Goal: Navigation & Orientation: Find specific page/section

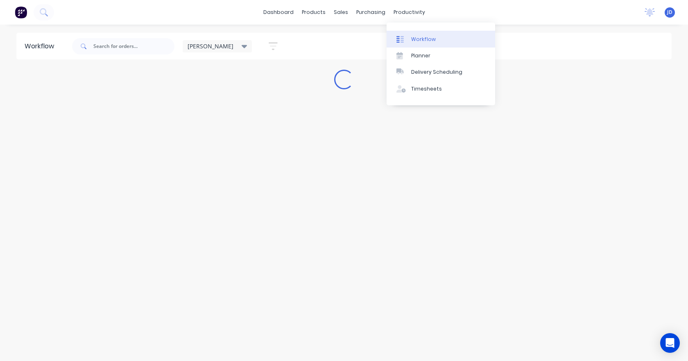
click at [415, 38] on div "Workflow" at bounding box center [423, 39] width 25 height 7
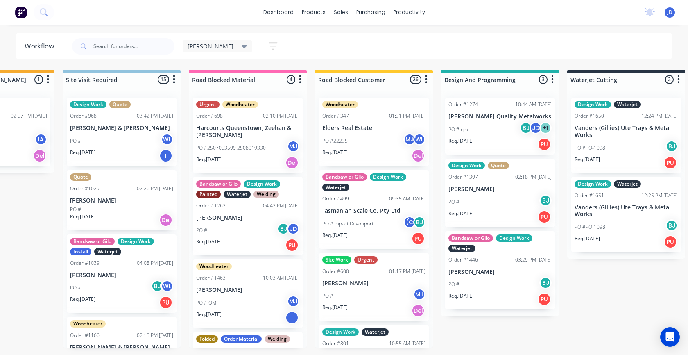
scroll to position [0, 495]
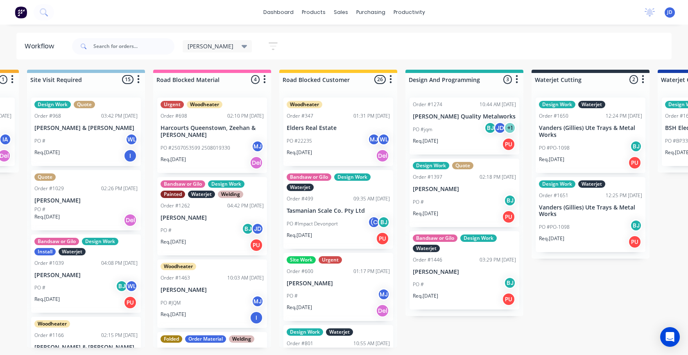
drag, startPoint x: 428, startPoint y: 256, endPoint x: 463, endPoint y: 249, distance: 36.2
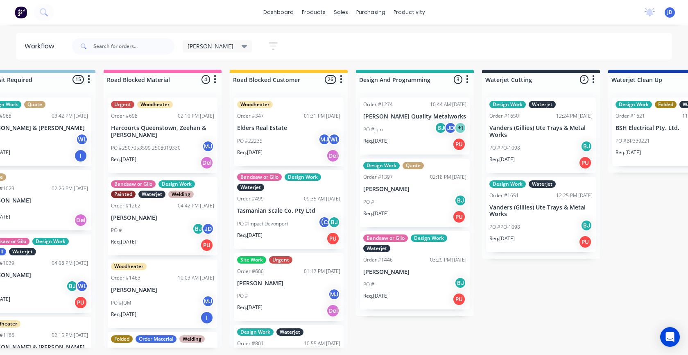
drag, startPoint x: 556, startPoint y: 330, endPoint x: 597, endPoint y: 322, distance: 41.4
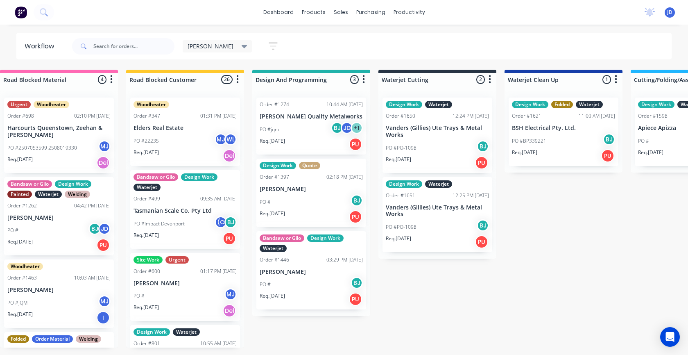
drag, startPoint x: 535, startPoint y: 321, endPoint x: 565, endPoint y: 318, distance: 29.3
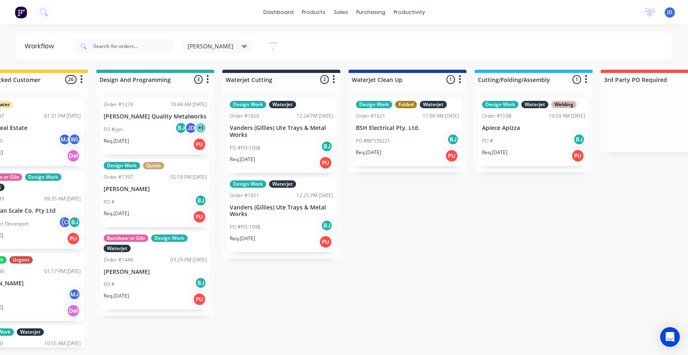
drag, startPoint x: 495, startPoint y: 321, endPoint x: 532, endPoint y: 317, distance: 37.0
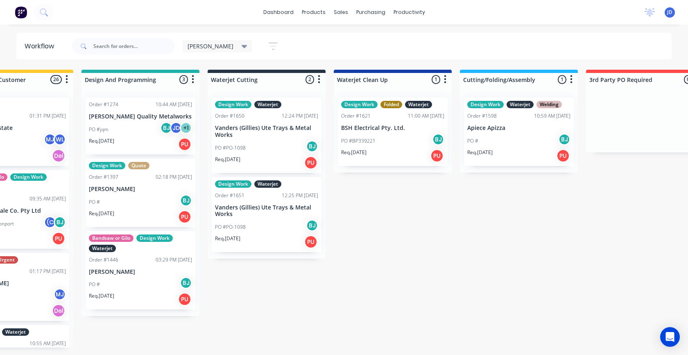
drag, startPoint x: 421, startPoint y: 278, endPoint x: 435, endPoint y: 276, distance: 14.5
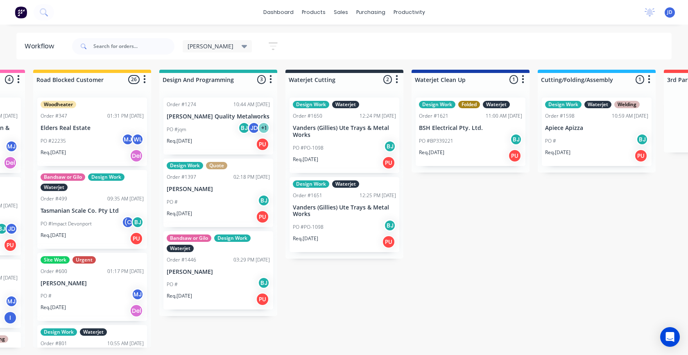
drag, startPoint x: 458, startPoint y: 268, endPoint x: 436, endPoint y: 275, distance: 22.4
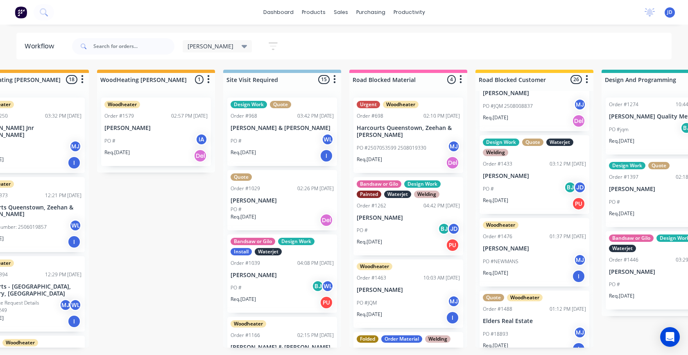
scroll to position [0, 282]
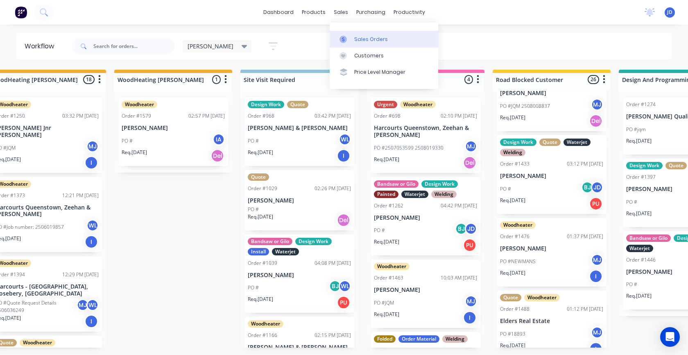
click at [357, 39] on div "Sales Orders" at bounding box center [371, 39] width 34 height 7
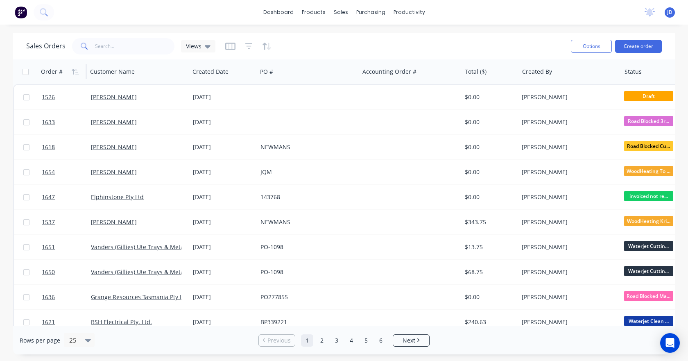
click at [44, 71] on div "Order #" at bounding box center [52, 72] width 22 height 8
click at [75, 73] on icon "button" at bounding box center [75, 71] width 7 height 7
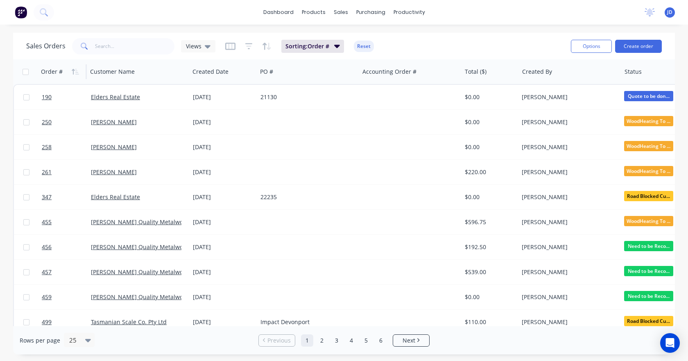
click at [75, 73] on icon "button" at bounding box center [75, 71] width 7 height 7
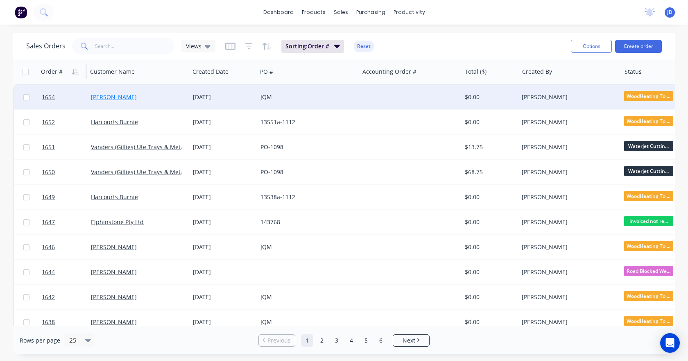
click at [97, 97] on link "[PERSON_NAME]" at bounding box center [114, 97] width 46 height 8
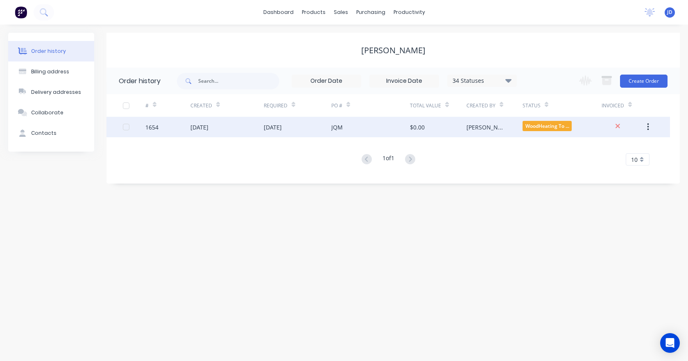
click at [498, 127] on div "Katrina" at bounding box center [494, 127] width 56 height 20
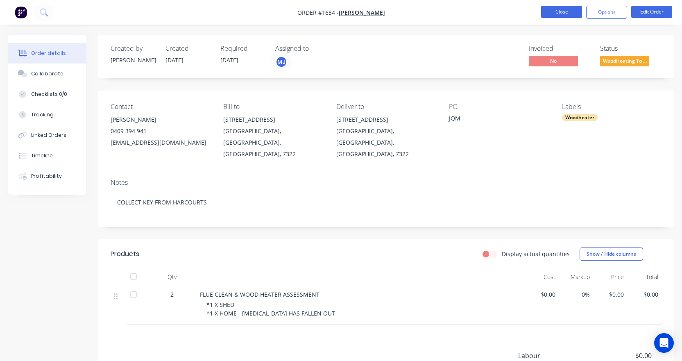
click at [554, 13] on button "Close" at bounding box center [561, 12] width 41 height 12
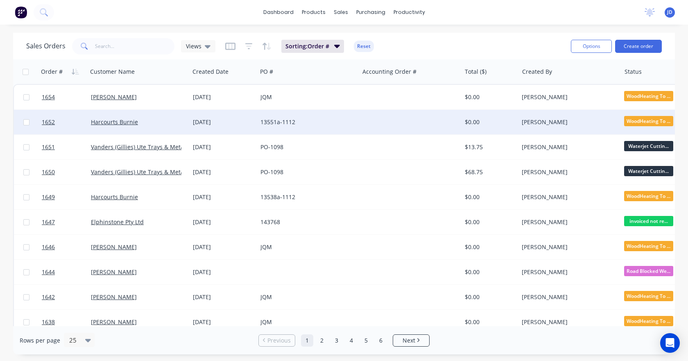
click at [99, 126] on div "Harcourts Burnie" at bounding box center [136, 122] width 91 height 8
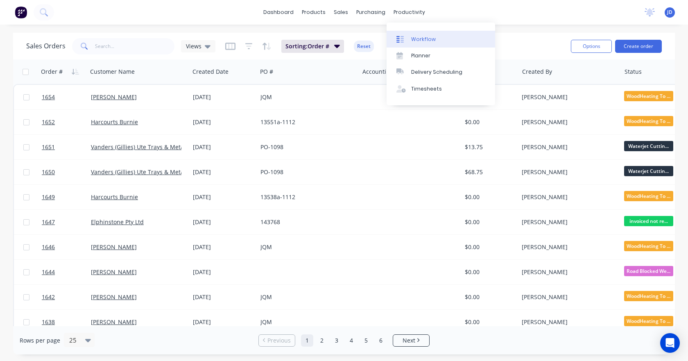
click at [425, 38] on div "Workflow" at bounding box center [423, 39] width 25 height 7
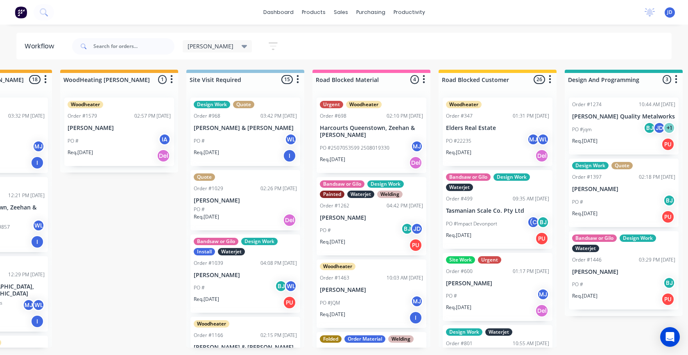
scroll to position [0, 572]
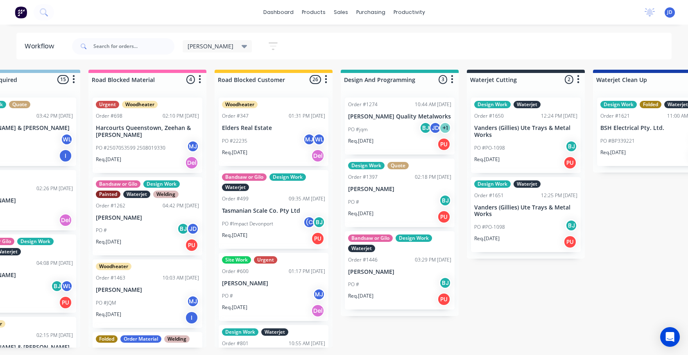
drag, startPoint x: 408, startPoint y: 261, endPoint x: 492, endPoint y: 248, distance: 85.3
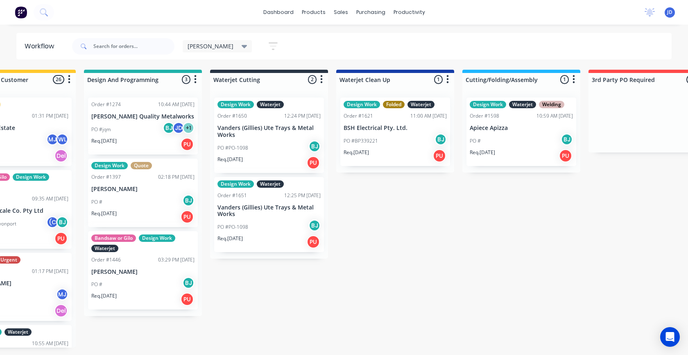
drag, startPoint x: 474, startPoint y: 328, endPoint x: 512, endPoint y: 317, distance: 39.3
